Goal: Check status: Check status

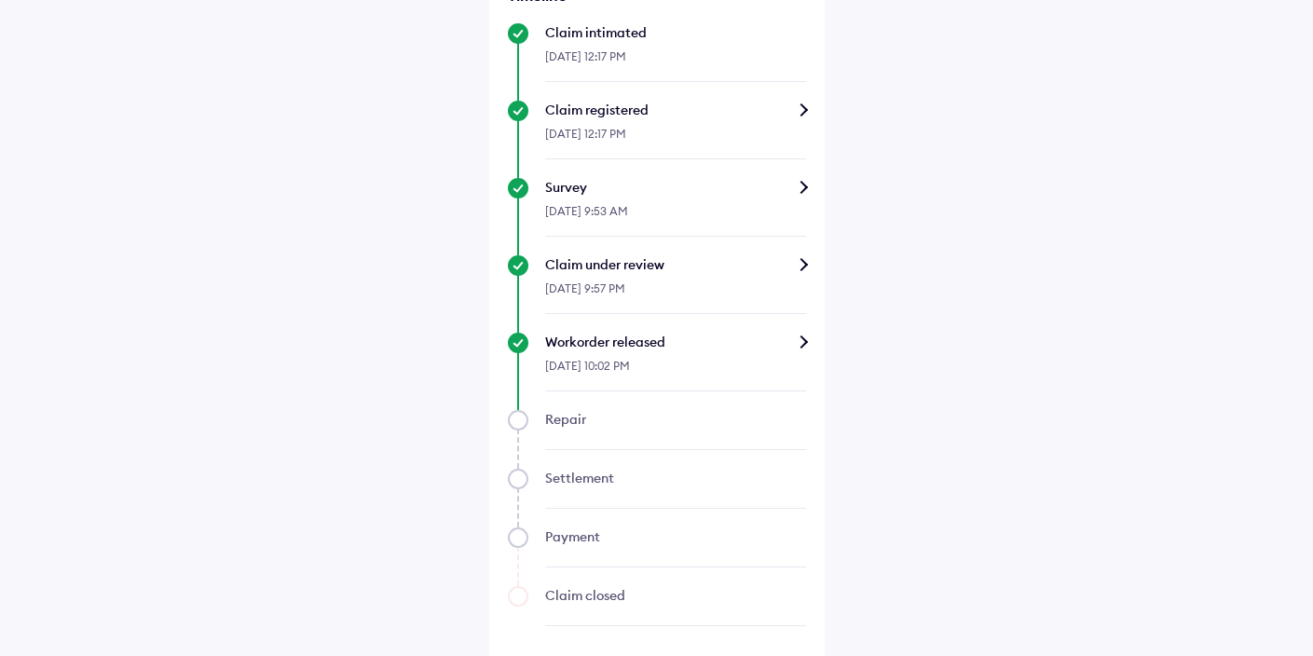
scroll to position [547, 0]
click at [769, 335] on div "Workorder released" at bounding box center [675, 340] width 261 height 19
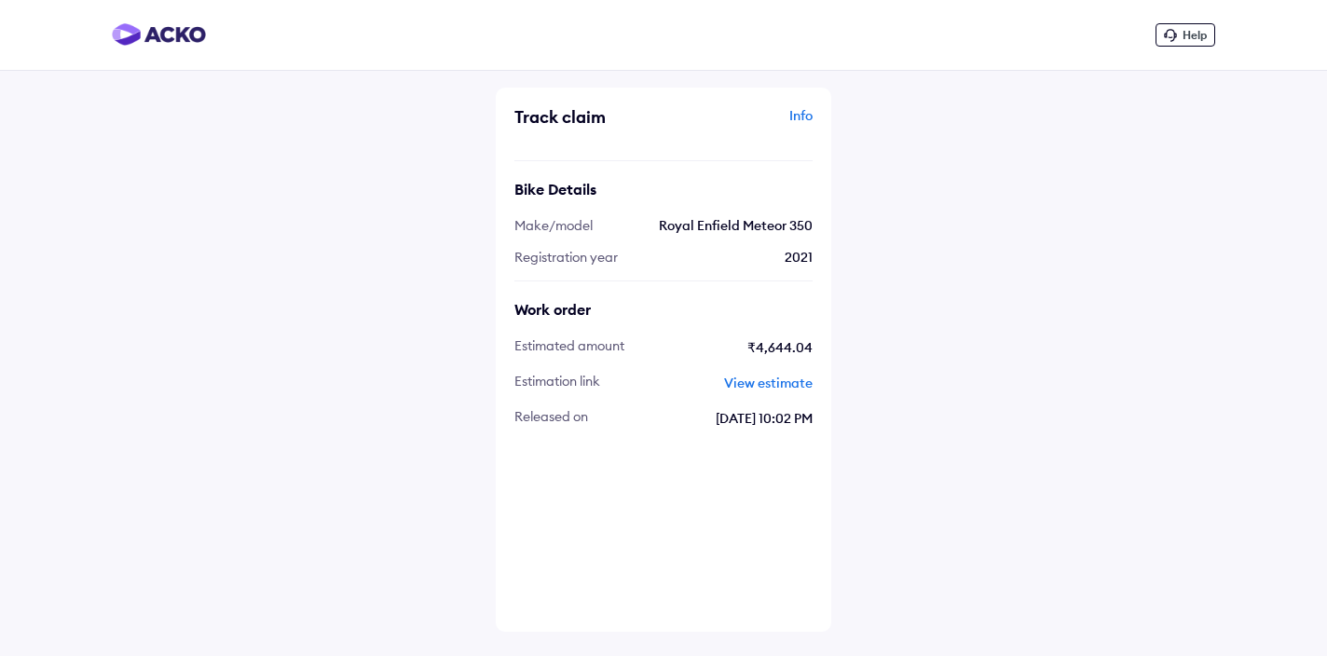
click at [785, 381] on span "View estimate" at bounding box center [768, 383] width 89 height 17
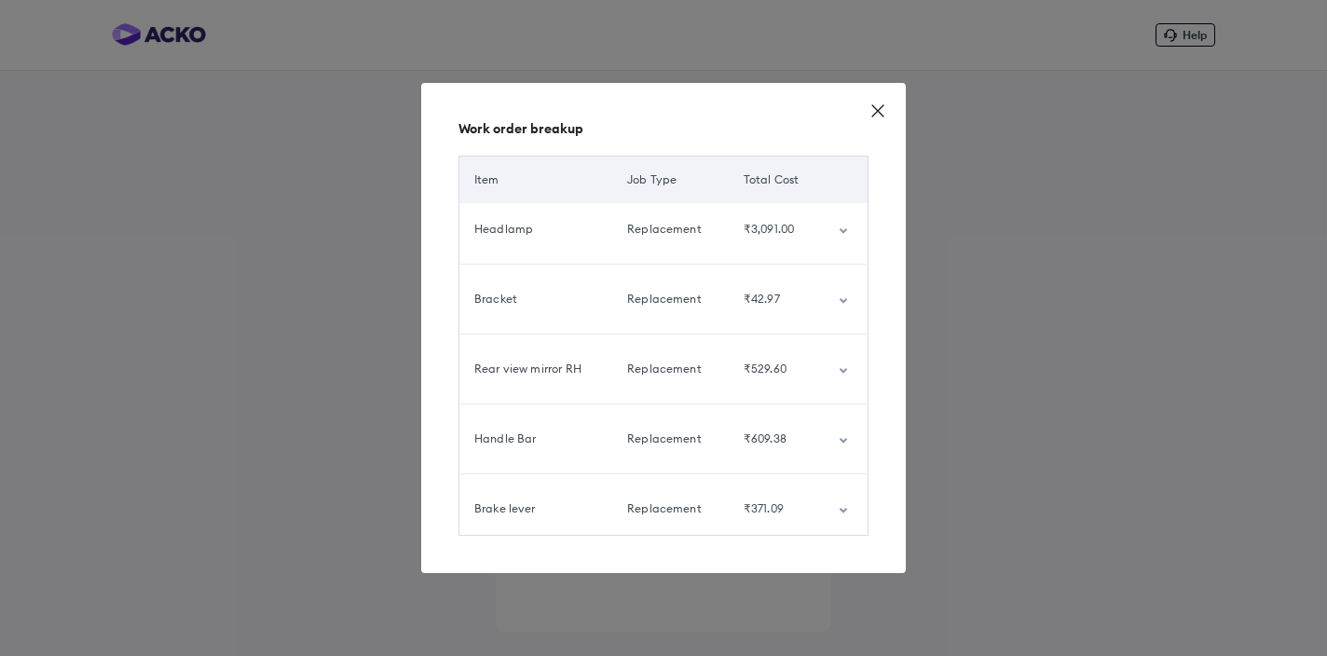
click at [878, 108] on icon at bounding box center [877, 111] width 19 height 19
